Goal: Transaction & Acquisition: Purchase product/service

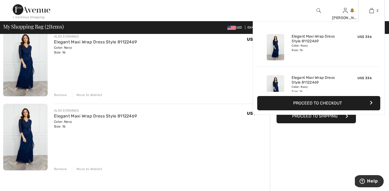
click at [321, 47] on div "Color: Navy Size: 16" at bounding box center [318, 48] width 52 height 8
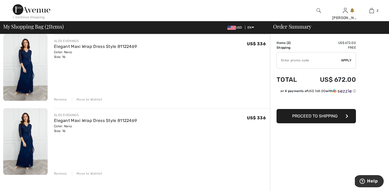
scroll to position [44, 0]
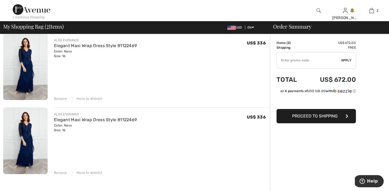
click at [59, 173] on div "Remove" at bounding box center [60, 172] width 13 height 5
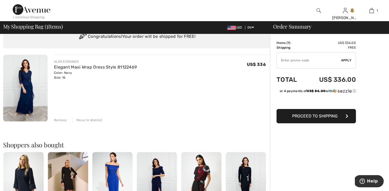
scroll to position [0, 0]
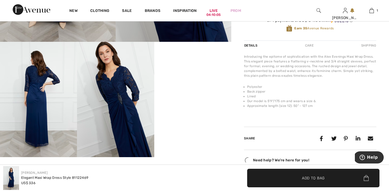
scroll to position [164, 0]
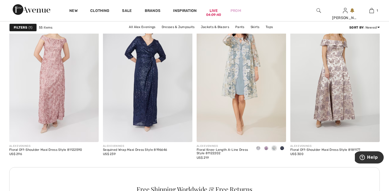
scroll to position [1237, 0]
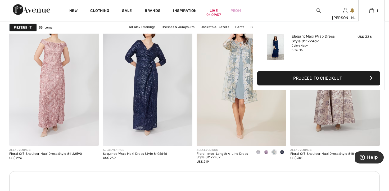
click at [323, 79] on button "Proceed to Checkout" at bounding box center [318, 78] width 123 height 14
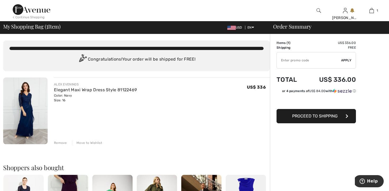
click at [312, 117] on span "Proceed to Shipping" at bounding box center [315, 115] width 46 height 5
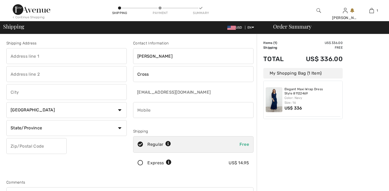
checkbox input "true"
click at [15, 54] on input "text" at bounding box center [66, 56] width 120 height 16
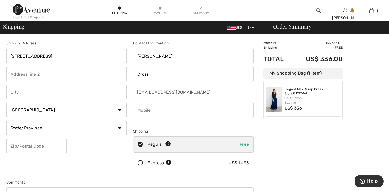
type input "435 Ocean Creek Drive"
click at [2, 84] on div "Shipping Address 435 Ocean Creek Drive Country Canada United States Afghanistan…" at bounding box center [194, 189] width 389 height 311
click at [21, 73] on input "text" at bounding box center [66, 74] width 120 height 16
type input "Apt. 2720"
click at [3, 123] on div "Shipping Address 435 Ocean Creek Drive Apt. 2720 Country Canada United States A…" at bounding box center [194, 189] width 389 height 311
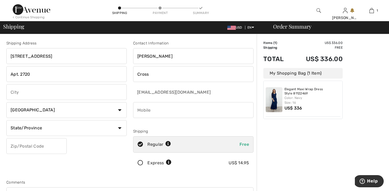
click at [25, 93] on input "text" at bounding box center [66, 92] width 120 height 16
type input "[GEOGRAPHIC_DATA]"
click at [3, 112] on div "Shipping Address 435 Ocean Creek Drive Apt. 2720 Myrtle Beach Country Canada Un…" at bounding box center [194, 189] width 389 height 311
click at [6, 120] on select "State/Province Alberta British Columbia Manitoba New Brunswick Newfoundland and…" at bounding box center [66, 128] width 120 height 16
click at [6, 102] on select "Country Canada United States Afghanistan Aland Islands Albania Algeria American…" at bounding box center [66, 110] width 120 height 16
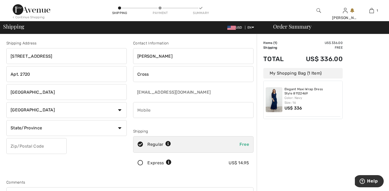
select select "US"
click option "[GEOGRAPHIC_DATA]" at bounding box center [0, 0] width 0 height 0
click at [6, 120] on select "State/Province Alabama Alaska American Samoa Arizona Arkansas California Colora…" at bounding box center [66, 128] width 120 height 16
select select "SC"
click option "[US_STATE]" at bounding box center [0, 0] width 0 height 0
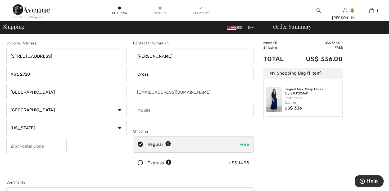
click at [27, 147] on input "text" at bounding box center [36, 146] width 60 height 16
type input "29572"
click at [108, 164] on div "Shipping Address 435 Ocean Creek Drive Apt. 2720 Myrtle Beach Country Canada Un…" at bounding box center [66, 106] width 127 height 133
click at [160, 112] on input "phone" at bounding box center [193, 110] width 120 height 16
type input "2036315734"
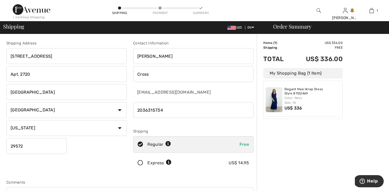
click at [95, 165] on div "Shipping Address 435 Ocean Creek Drive Apt. 2720 Myrtle Beach Country Canada Un…" at bounding box center [66, 106] width 127 height 133
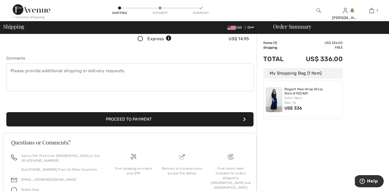
scroll to position [125, 0]
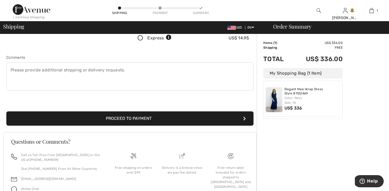
click at [112, 118] on button "Proceed to Payment" at bounding box center [129, 118] width 247 height 14
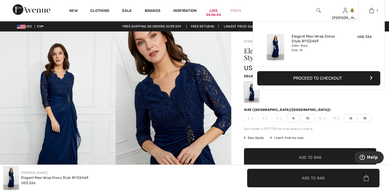
click at [317, 76] on button "Proceed to Checkout" at bounding box center [318, 78] width 123 height 14
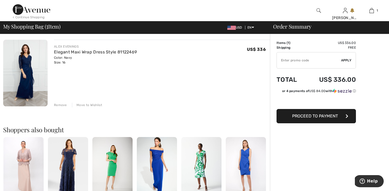
scroll to position [37, 0]
click at [289, 60] on input "TEXT" at bounding box center [309, 60] width 64 height 16
type input "NEW15"
click at [347, 61] on span "Apply" at bounding box center [346, 60] width 11 height 5
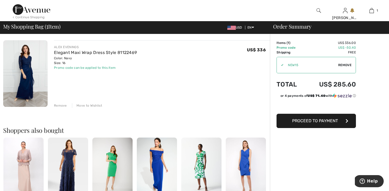
click at [320, 122] on span "Proceed to Payment" at bounding box center [315, 120] width 46 height 5
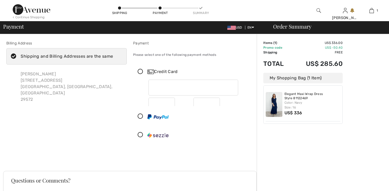
checkbox input "true"
